Goal: Task Accomplishment & Management: Manage account settings

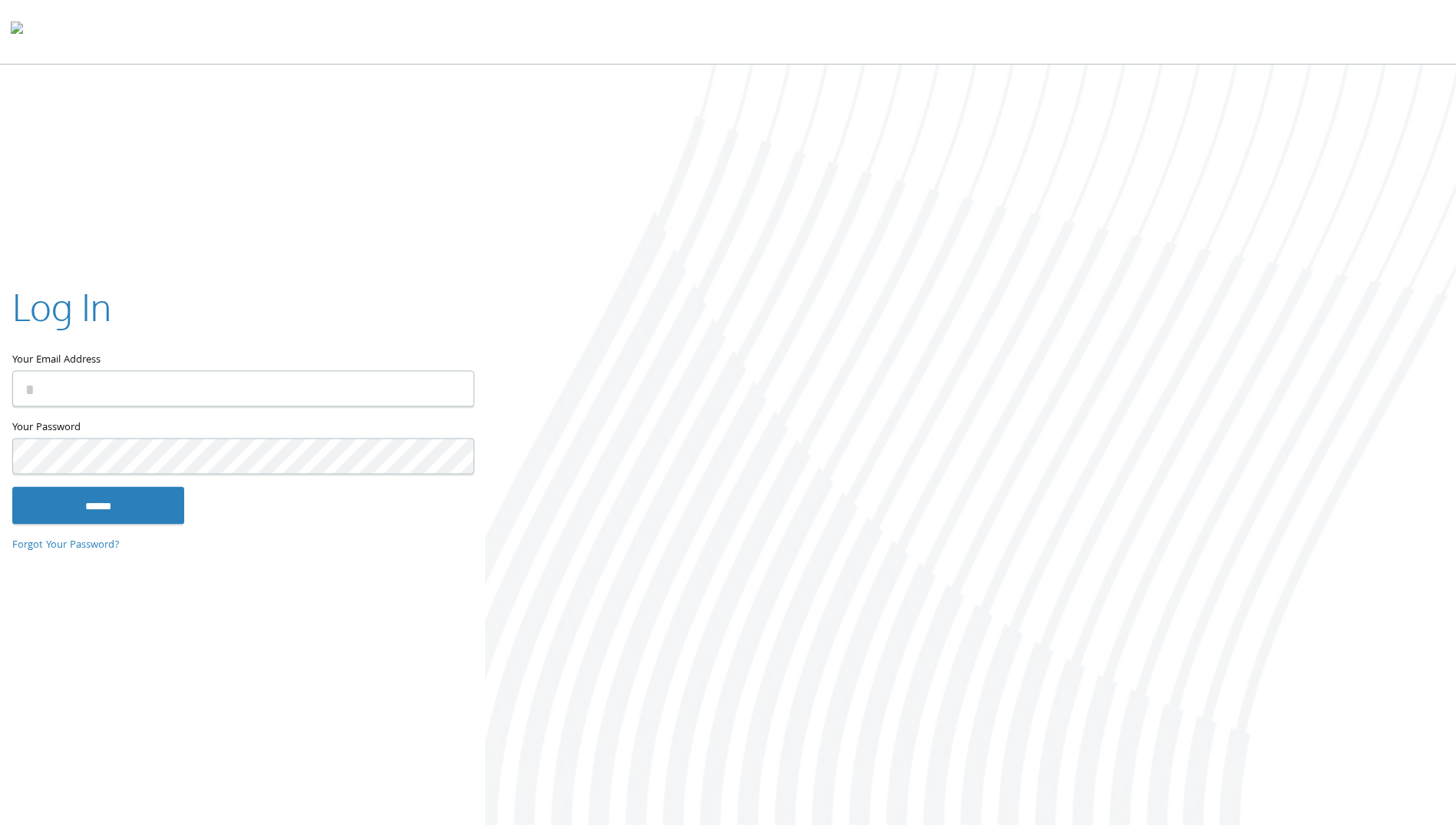
click at [149, 392] on input "Your Email Address" at bounding box center [243, 388] width 462 height 36
type input "**********"
click at [12, 486] on input "******" at bounding box center [98, 505] width 172 height 37
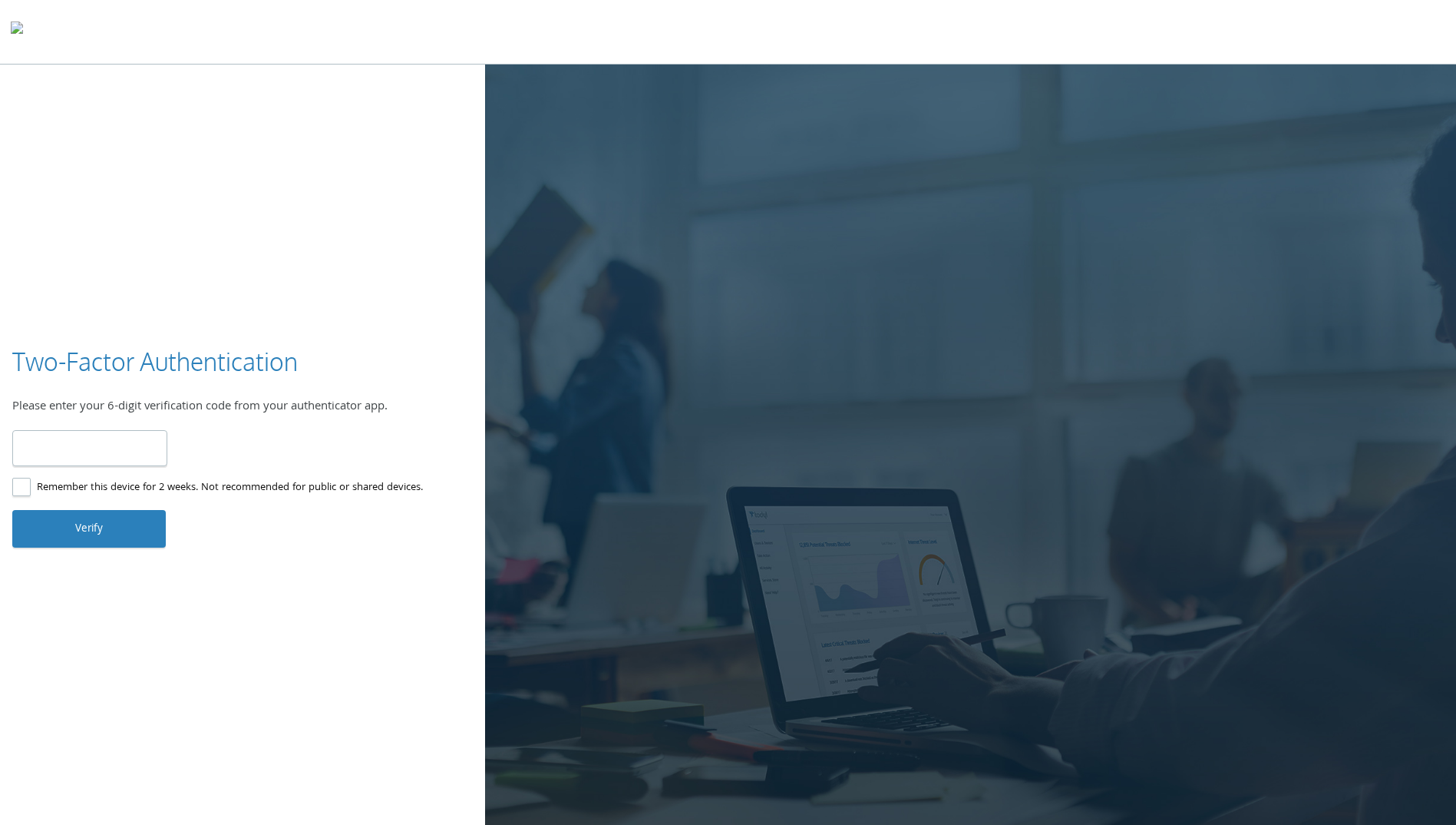
type input "******"
